Goal: Task Accomplishment & Management: Manage account settings

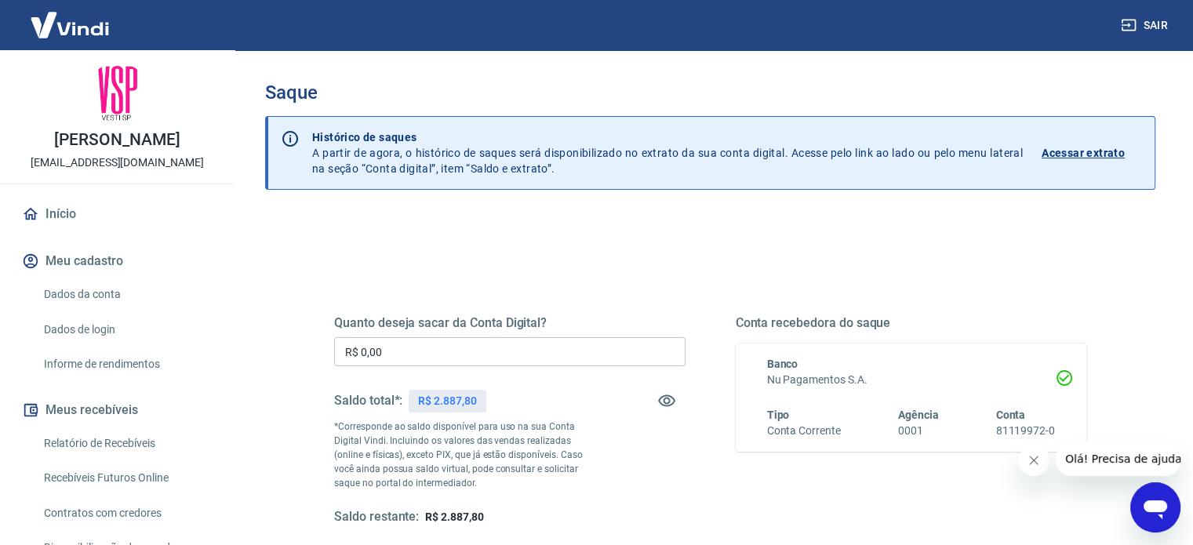
click at [484, 368] on div "Quanto deseja sacar da Conta Digital? R$ 0,00 ​ Saldo total*: R$ 2.887,80 *Corr…" at bounding box center [509, 420] width 351 height 210
click at [511, 358] on input "R$ 0,00" at bounding box center [509, 351] width 351 height 29
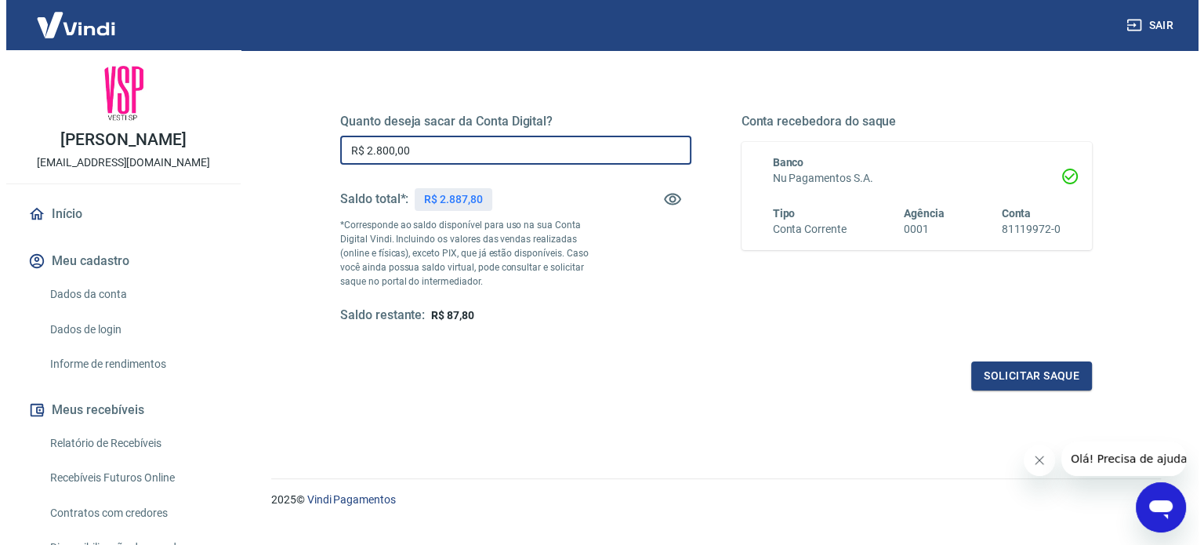
scroll to position [229, 0]
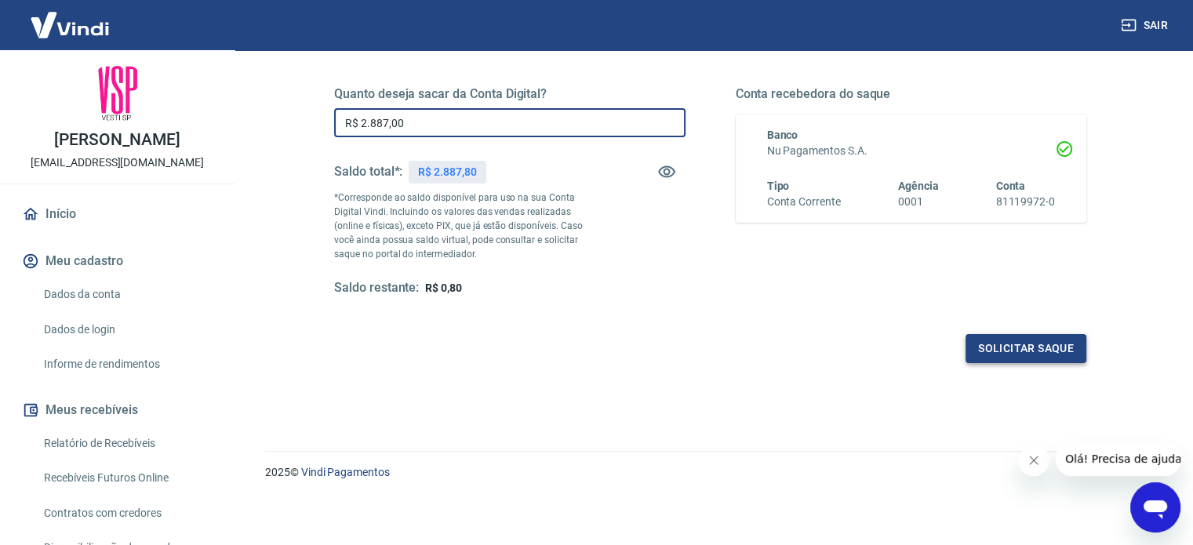
type input "R$ 2.887,00"
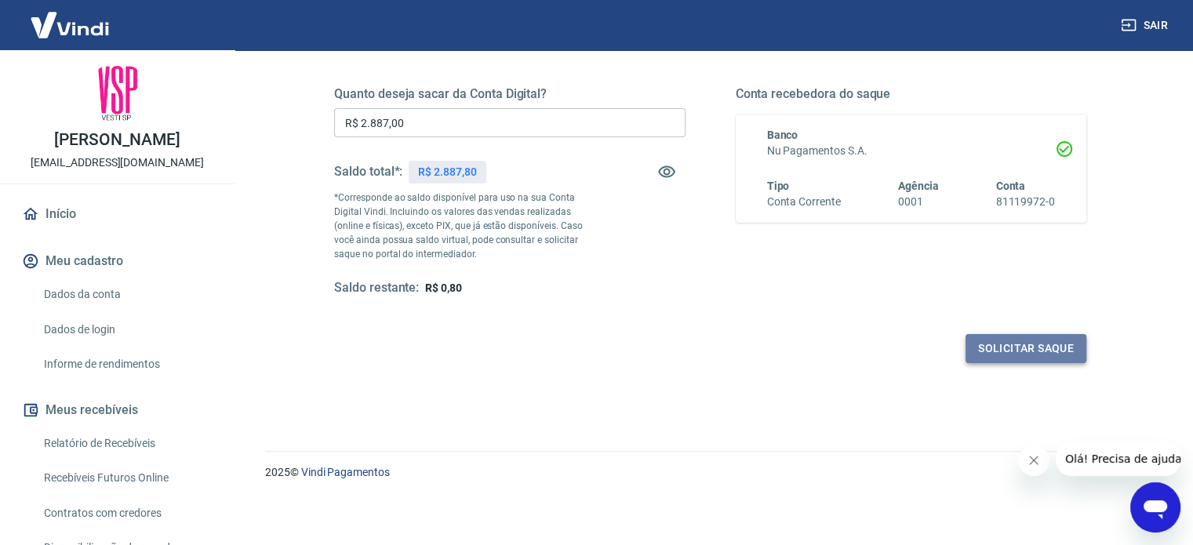
click at [1046, 352] on button "Solicitar saque" at bounding box center [1025, 348] width 121 height 29
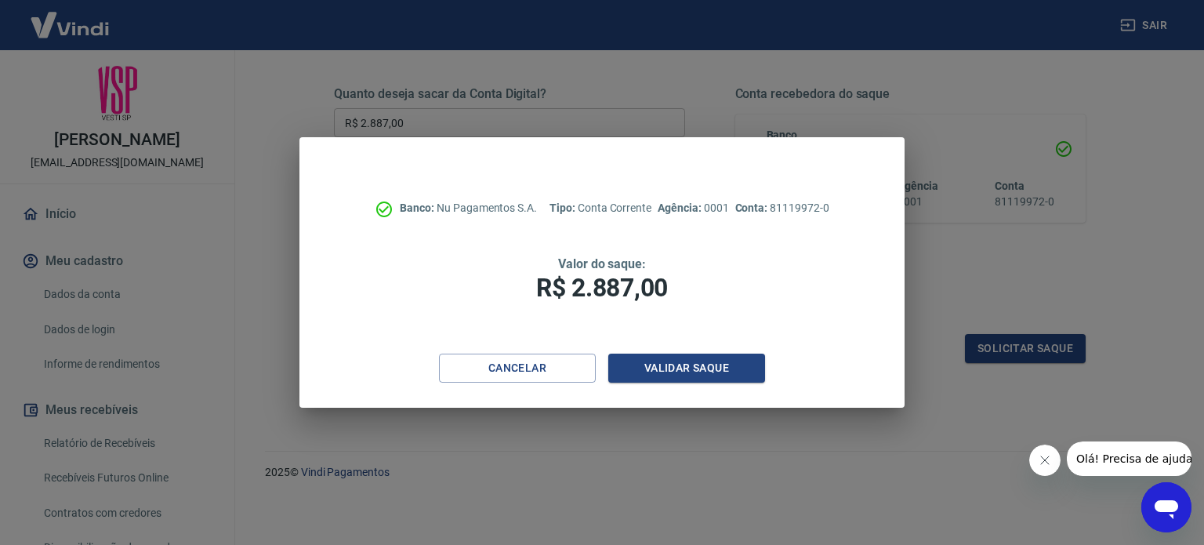
click at [712, 348] on div "Banco: Nu Pagamentos S.A. Tipo: Conta Corrente Agência: 0001 Conta: 81119972-0 …" at bounding box center [602, 245] width 605 height 216
click at [713, 369] on button "Validar saque" at bounding box center [687, 368] width 157 height 29
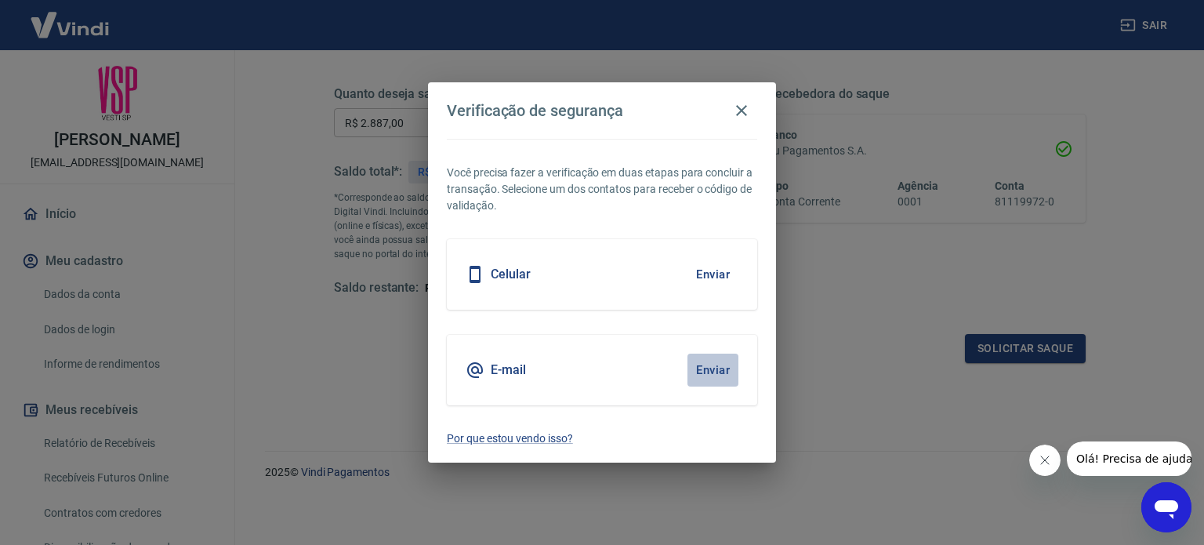
click at [721, 366] on button "Enviar" at bounding box center [713, 370] width 51 height 33
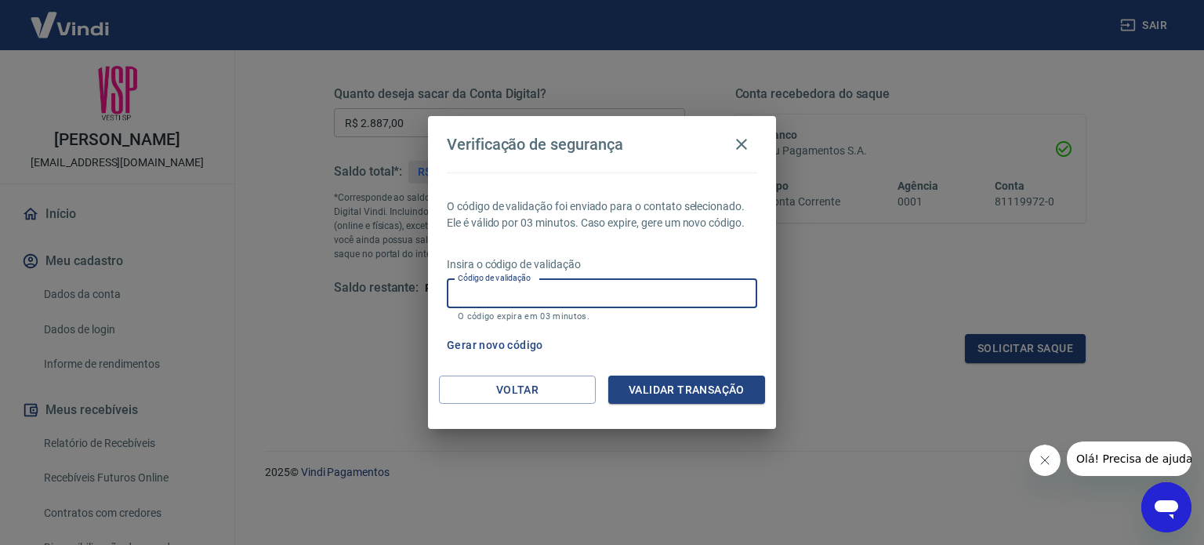
click at [568, 307] on input "Código de validação" at bounding box center [602, 293] width 311 height 29
paste input "336301"
type input "336301"
click at [678, 371] on div "O código de validação foi enviado para o contato selecionado. Ele é válido por …" at bounding box center [602, 274] width 348 height 203
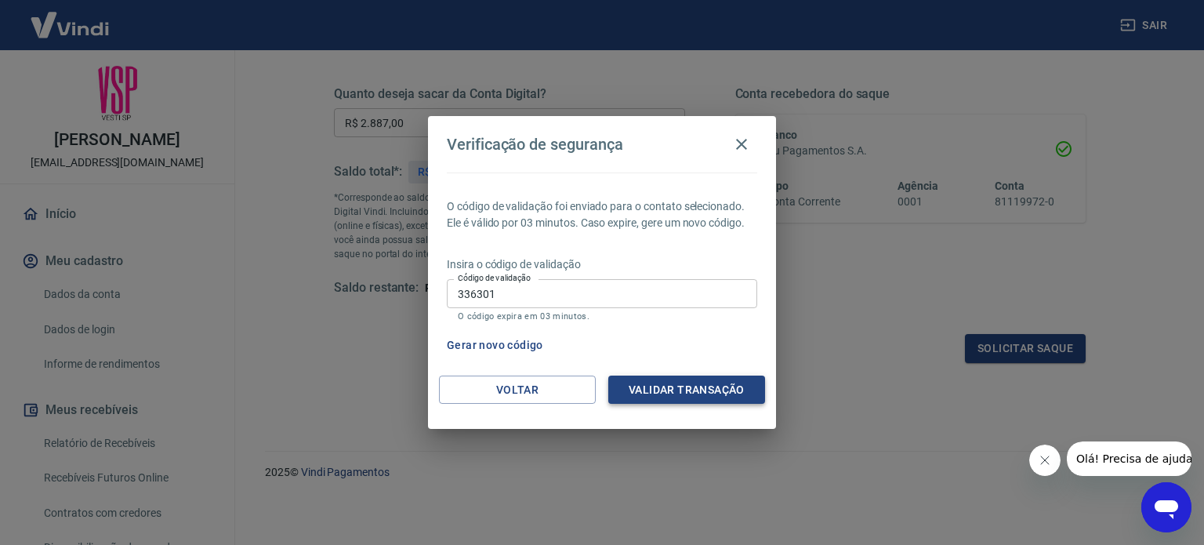
click at [678, 385] on button "Validar transação" at bounding box center [687, 390] width 157 height 29
